Goal: Information Seeking & Learning: Check status

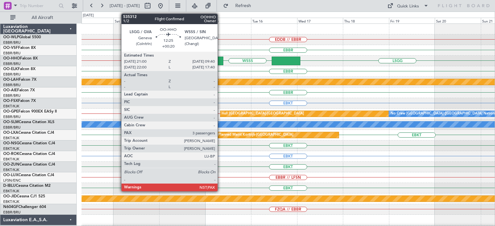
click at [220, 63] on div at bounding box center [211, 61] width 24 height 9
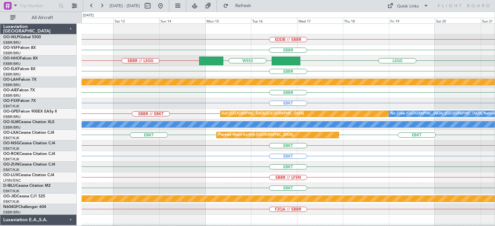
click at [245, 55] on div "EBBR" at bounding box center [287, 50] width 413 height 11
click at [249, 7] on button "Refresh" at bounding box center [239, 6] width 39 height 10
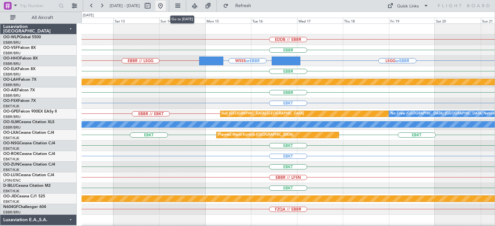
click at [166, 5] on button at bounding box center [160, 6] width 10 height 10
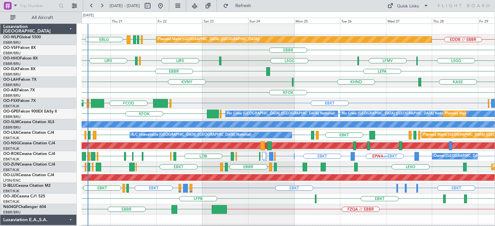
click at [207, 83] on div "KHND KVNY [GEOGRAPHIC_DATA]" at bounding box center [287, 82] width 413 height 11
click at [257, 6] on span "Refresh" at bounding box center [243, 6] width 27 height 5
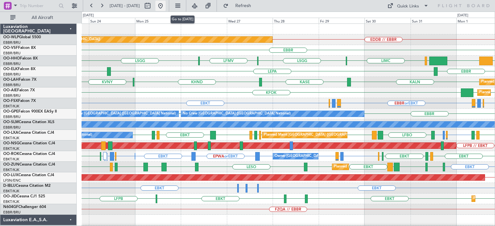
click at [166, 7] on button at bounding box center [160, 6] width 10 height 10
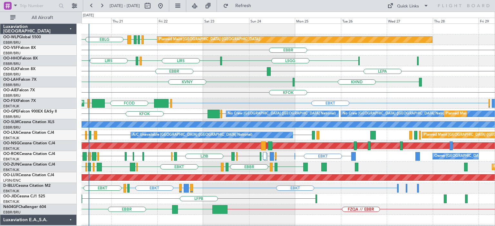
click at [186, 140] on div "Planned Maint [GEOGRAPHIC_DATA] ([GEOGRAPHIC_DATA]) LIML LDDU EBLG EDDB EBLG [G…" at bounding box center [287, 204] width 413 height 361
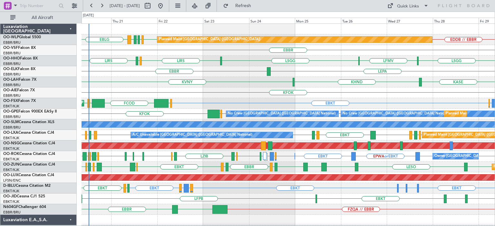
click at [235, 95] on div "KFOK" at bounding box center [287, 93] width 413 height 11
